Goal: Submit feedback/report problem

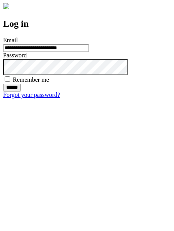
type input "**********"
click at [21, 91] on input "******" at bounding box center [12, 88] width 18 height 8
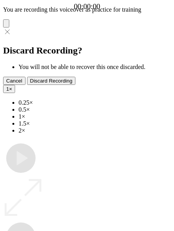
type input "**********"
